Goal: Navigation & Orientation: Find specific page/section

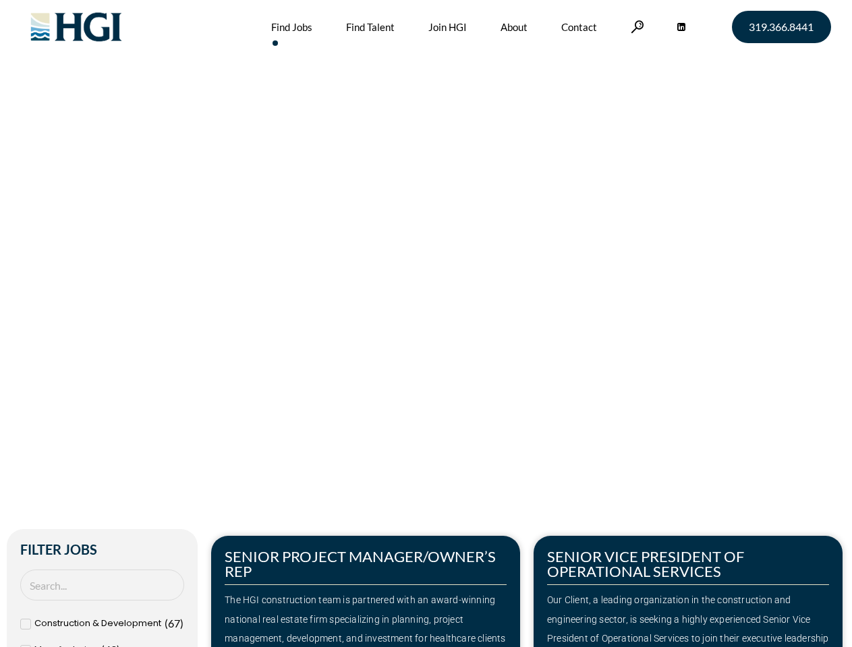
click at [425, 324] on div "Make Your Next Move Home » Jobs" at bounding box center [426, 285] width 769 height 570
click at [635, 26] on link at bounding box center [636, 26] width 13 height 13
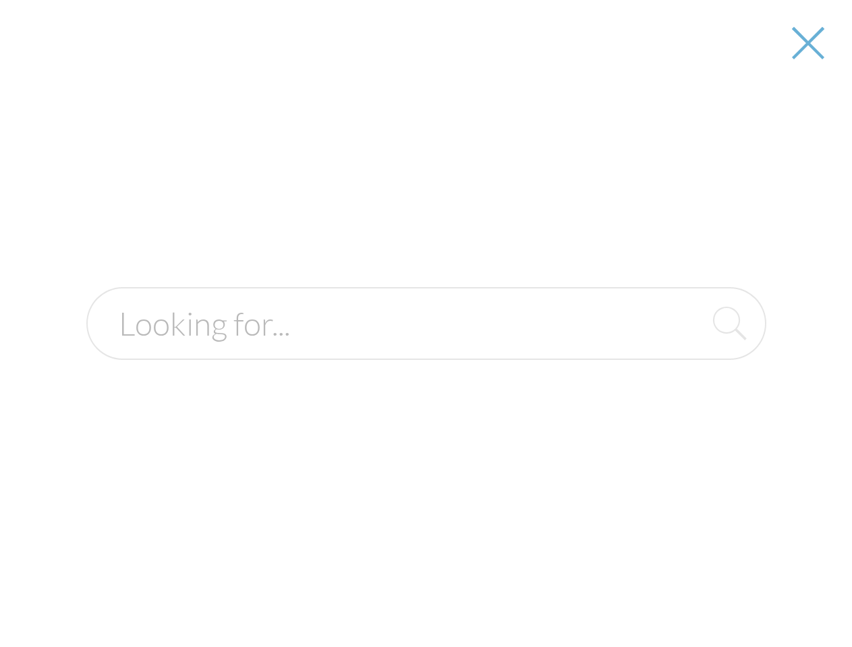
click at [365, 591] on div "The HGI construction team is partnered with an award-winning national real esta…" at bounding box center [366, 639] width 282 height 97
click at [688, 591] on div at bounding box center [426, 323] width 850 height 647
